Goal: Download file/media

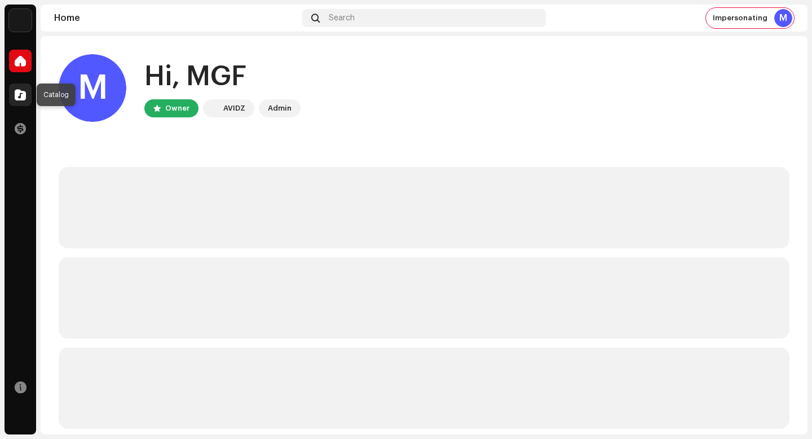
click at [24, 91] on span at bounding box center [20, 94] width 11 height 9
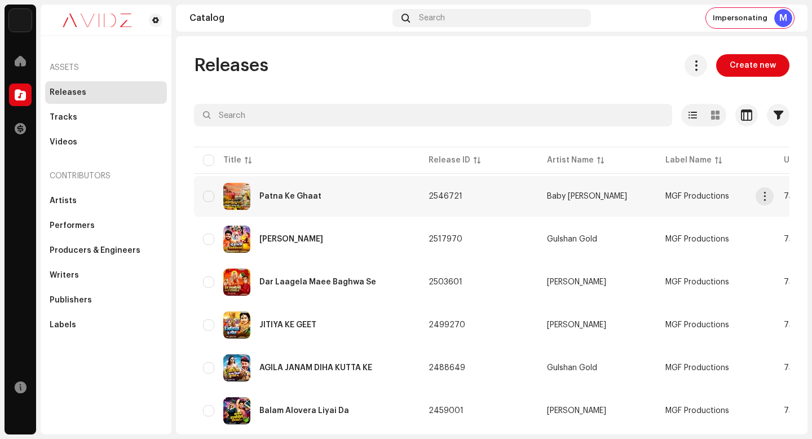
click at [685, 68] on button at bounding box center [696, 65] width 23 height 23
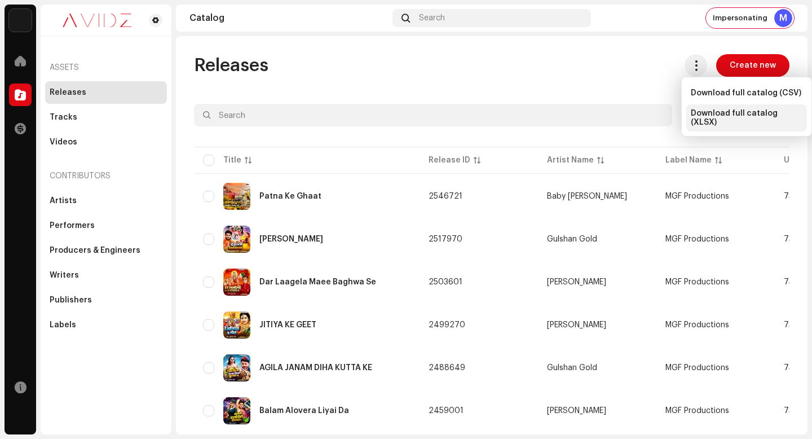
click at [720, 120] on div "Download full catalog (XLSX)" at bounding box center [746, 117] width 121 height 27
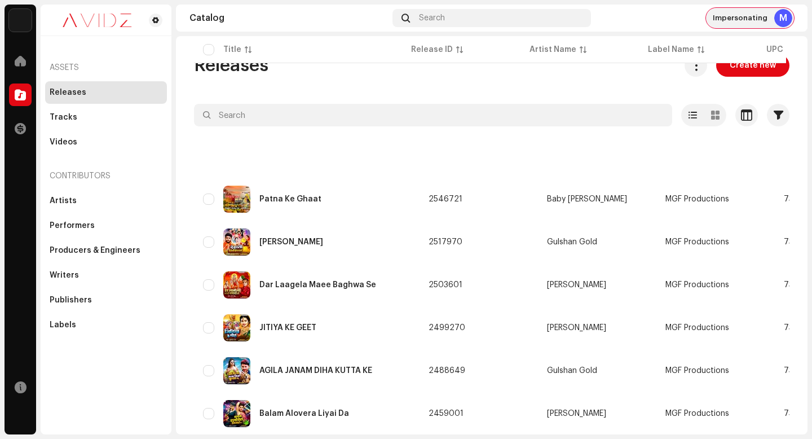
click at [762, 17] on span "Impersonating" at bounding box center [740, 18] width 55 height 9
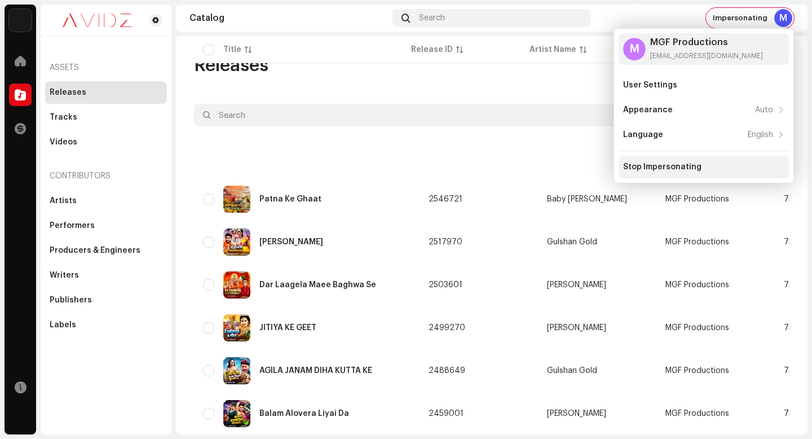
click at [772, 156] on div "Stop Impersonating" at bounding box center [704, 167] width 170 height 23
